Goal: Find contact information: Find contact information

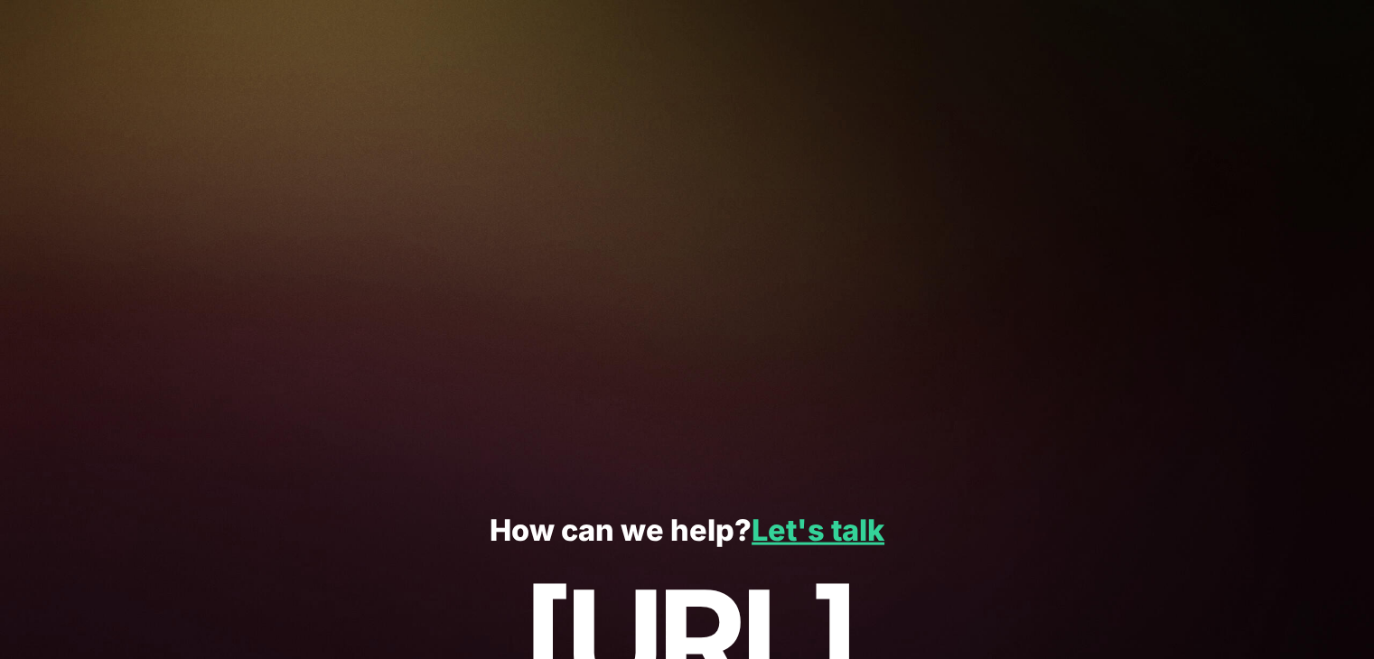
scroll to position [3838, 0]
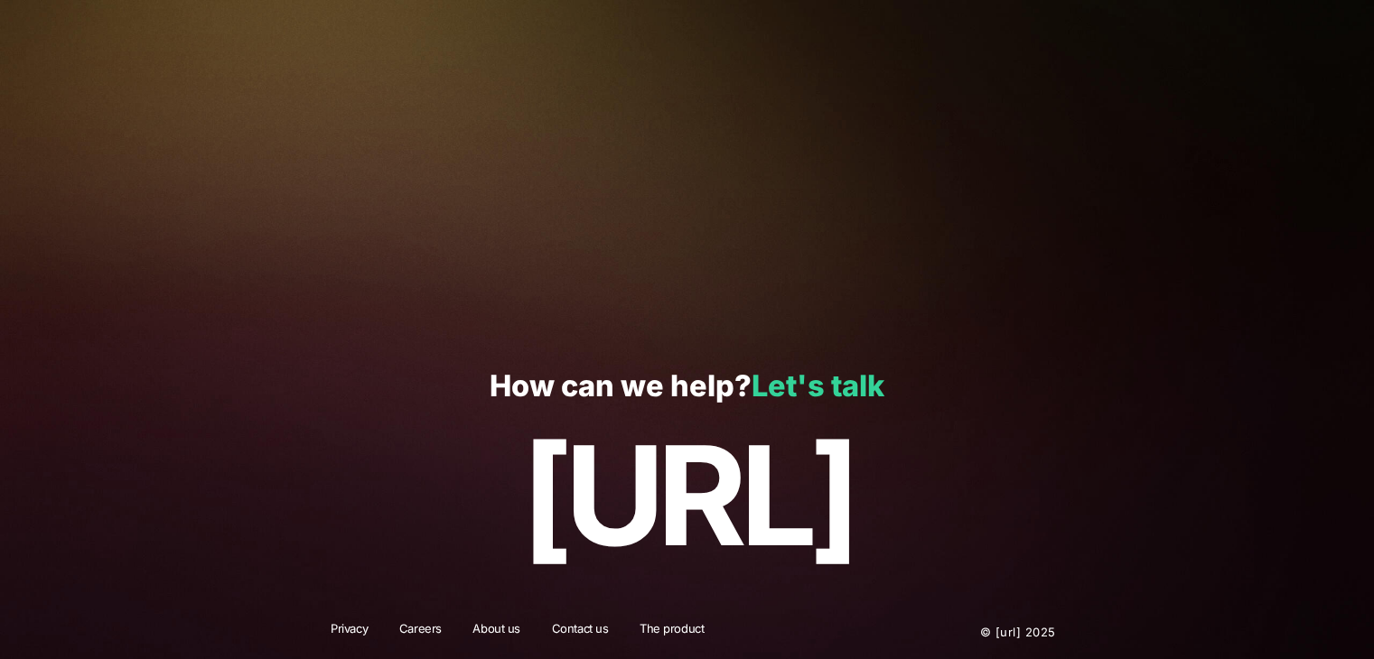
click at [805, 385] on link "Let's talk" at bounding box center [818, 386] width 133 height 35
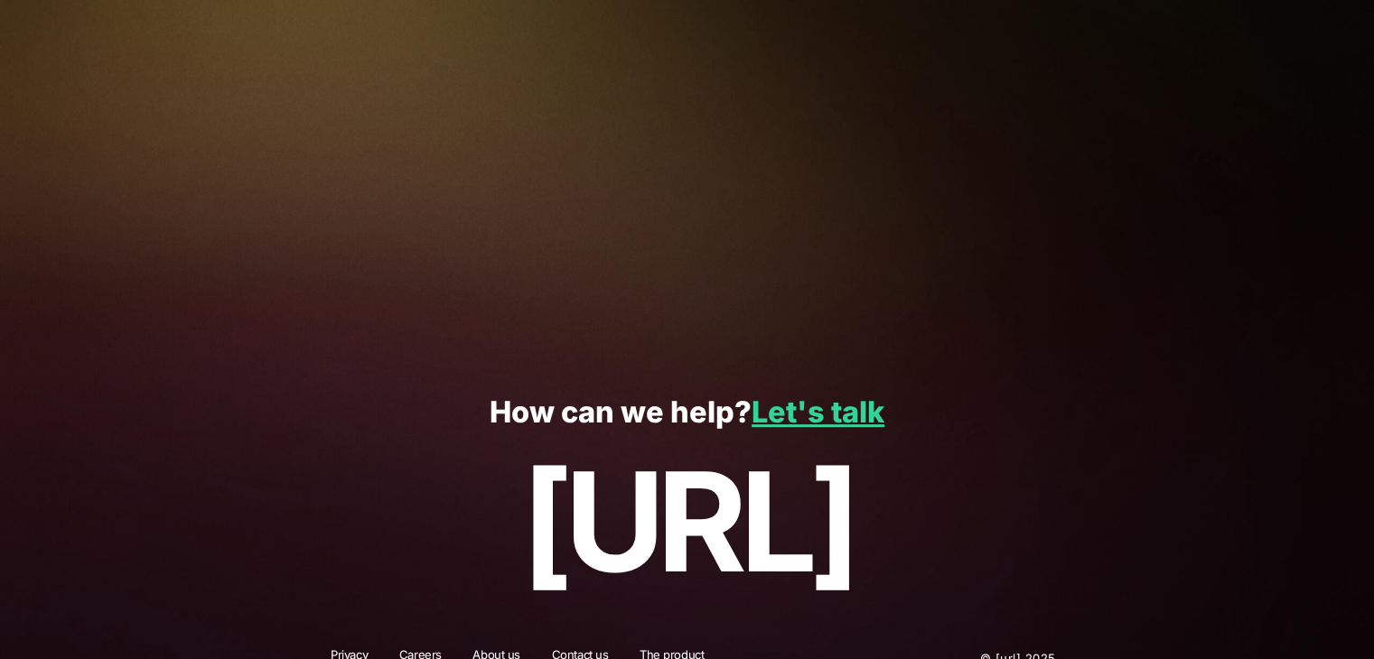
scroll to position [458, 0]
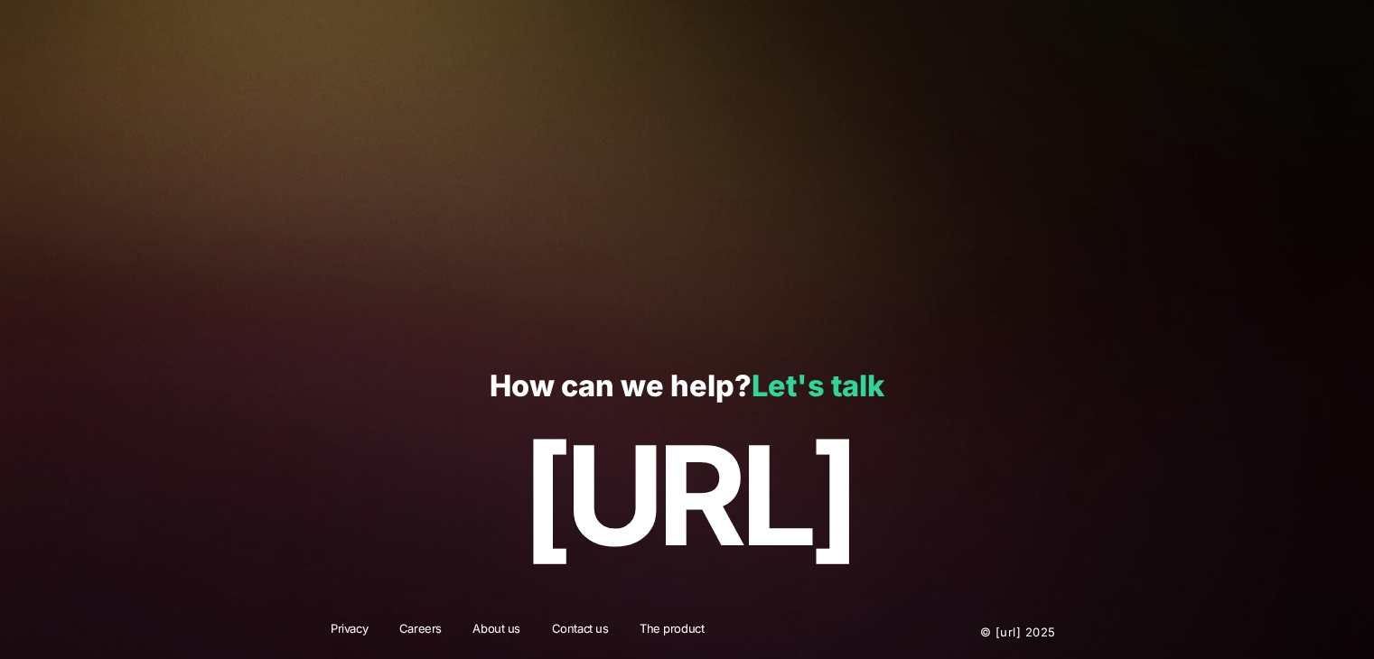
click at [788, 384] on link "Let's talk" at bounding box center [818, 386] width 133 height 35
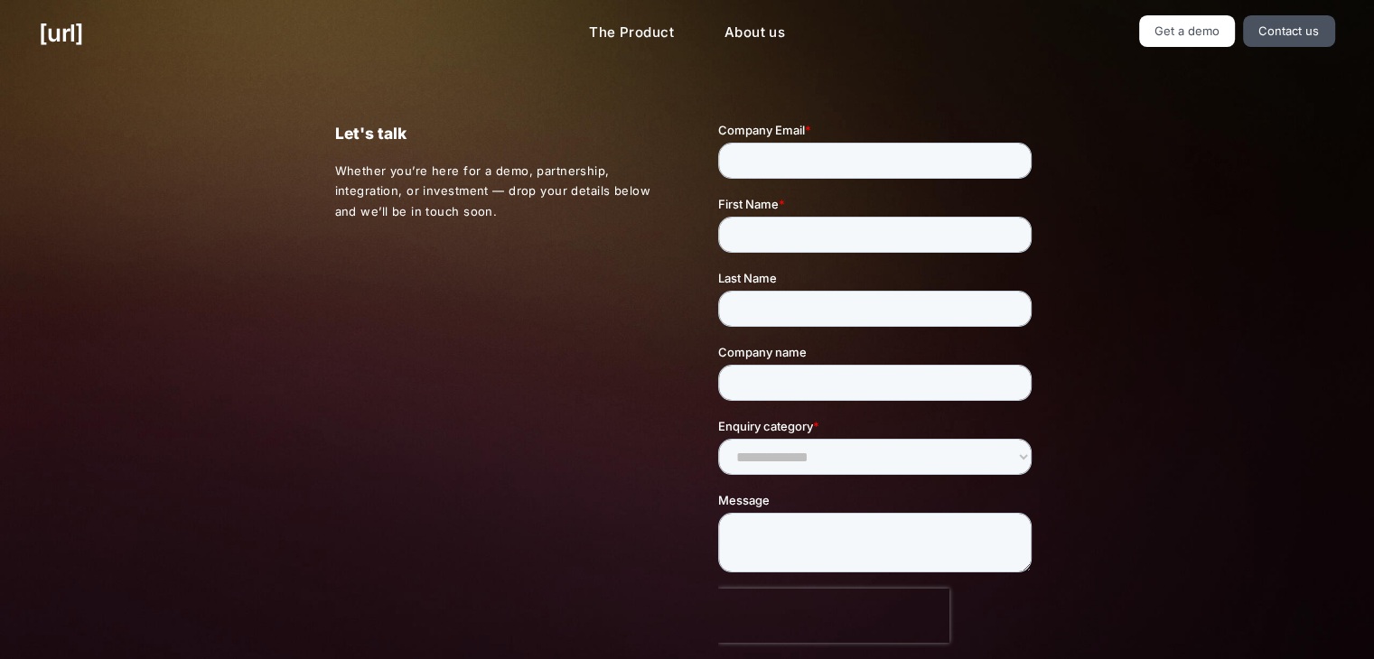
scroll to position [2, 0]
